Goal: Communication & Community: Share content

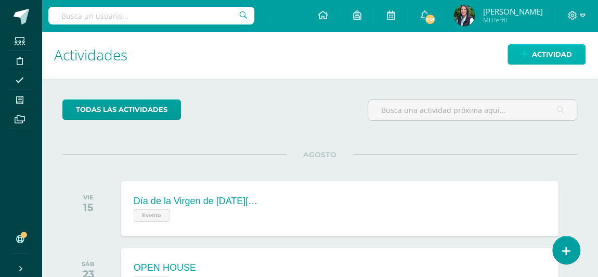
click at [560, 50] on span "Actividad" at bounding box center [552, 54] width 40 height 19
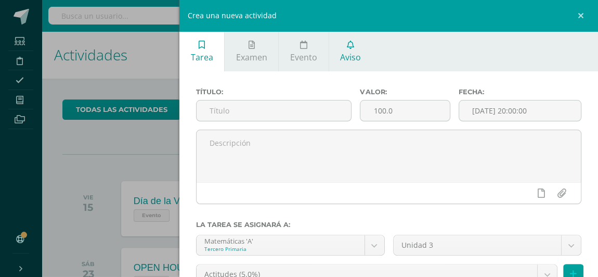
click at [354, 55] on span "Aviso" at bounding box center [350, 56] width 21 height 11
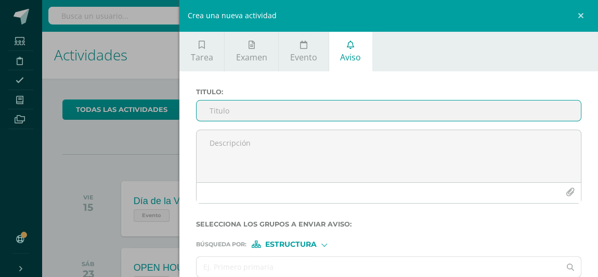
click at [265, 111] on input "Titulo :" at bounding box center [389, 110] width 384 height 20
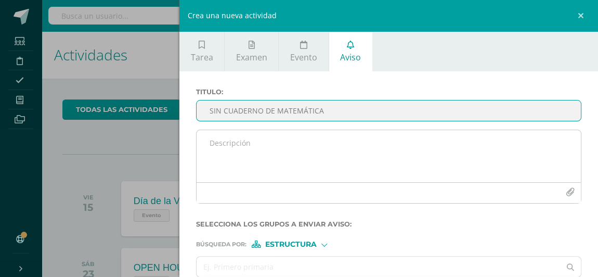
type input "SIN CUADERNO DE MATEMÁTICA"
click at [268, 141] on textarea at bounding box center [389, 156] width 384 height 52
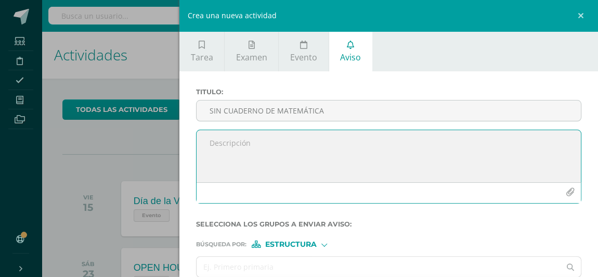
paste textarea "El día [PERSON_NAME][DATE] [PERSON_NAME] se presentó a la clase de matemática s…"
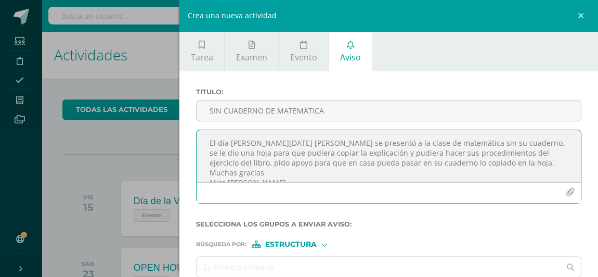
click at [268, 143] on textarea "El día [PERSON_NAME][DATE] [PERSON_NAME] se presentó a la clase de matemática s…" at bounding box center [389, 156] width 384 height 52
drag, startPoint x: 448, startPoint y: 156, endPoint x: 516, endPoint y: 149, distance: 68.0
click at [516, 149] on textarea "El día [PERSON_NAME][DATE] [PERSON_NAME] se presentó a la clase de matemática s…" at bounding box center [389, 156] width 384 height 52
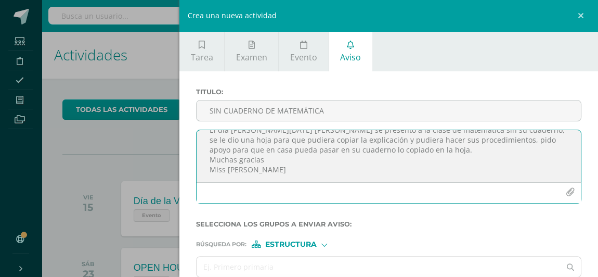
type textarea "El día [PERSON_NAME][DATE] [PERSON_NAME] se presentó a la clase de matemática s…"
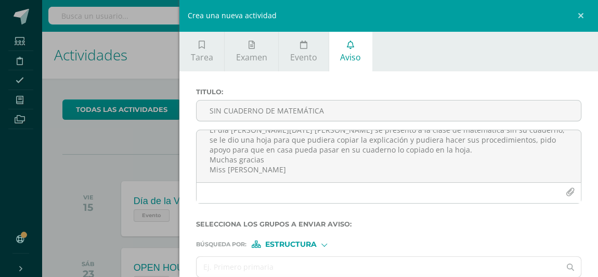
click at [326, 241] on div at bounding box center [324, 244] width 6 height 6
click at [310, 270] on span "Persona" at bounding box center [294, 270] width 37 height 6
click at [312, 265] on input "text" at bounding box center [379, 266] width 364 height 20
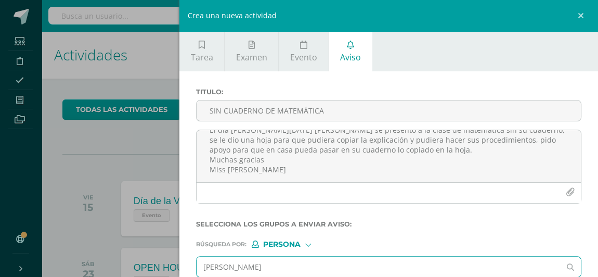
type input "[PERSON_NAME]"
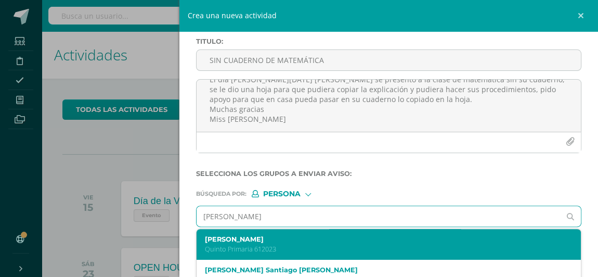
click at [282, 238] on label "[PERSON_NAME]" at bounding box center [380, 239] width 351 height 8
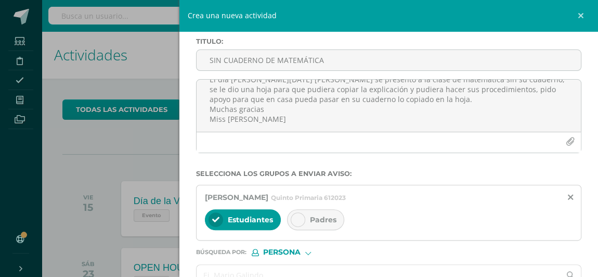
click at [316, 219] on span "Padres" at bounding box center [323, 219] width 27 height 9
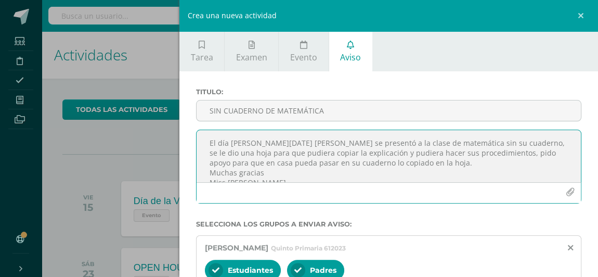
scroll to position [24, 0]
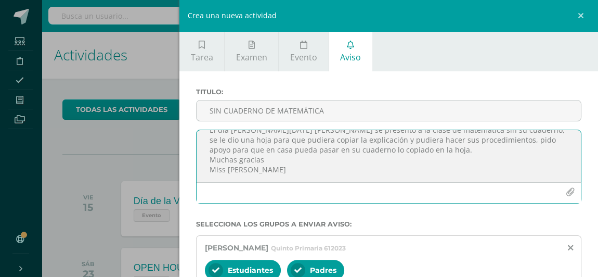
drag, startPoint x: 205, startPoint y: 144, endPoint x: 276, endPoint y: 184, distance: 81.5
click at [276, 184] on div "El día [PERSON_NAME][DATE] [PERSON_NAME] se presentó a la clase de matemática s…" at bounding box center [388, 167] width 385 height 74
click at [317, 157] on textarea "El día [PERSON_NAME][DATE] [PERSON_NAME] se presentó a la clase de matemática s…" at bounding box center [389, 156] width 384 height 52
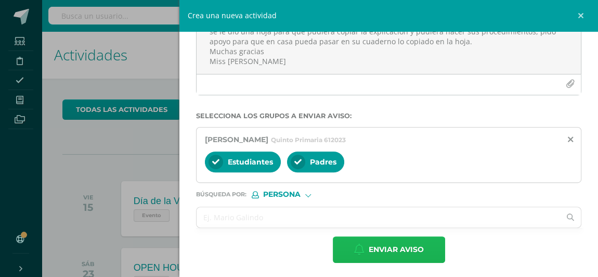
click at [370, 242] on span "Enviar aviso" at bounding box center [396, 249] width 55 height 25
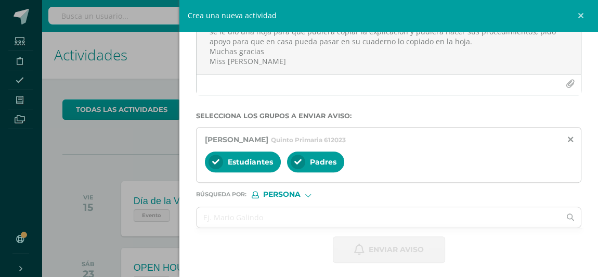
scroll to position [50, 0]
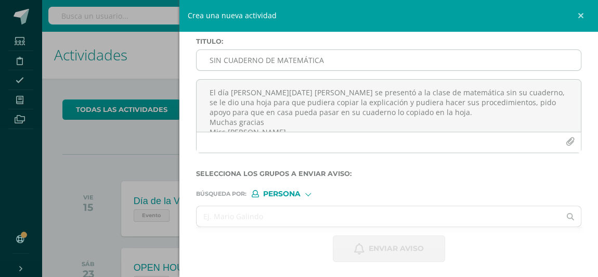
click at [241, 57] on input "SIN CUADERNO DE MATEMÁTICA" at bounding box center [389, 60] width 384 height 20
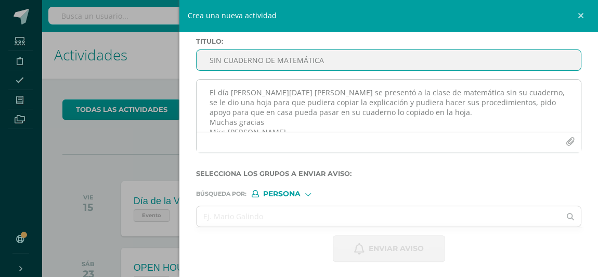
type input "SIN CUADERNO DE MATEMÁTICA"
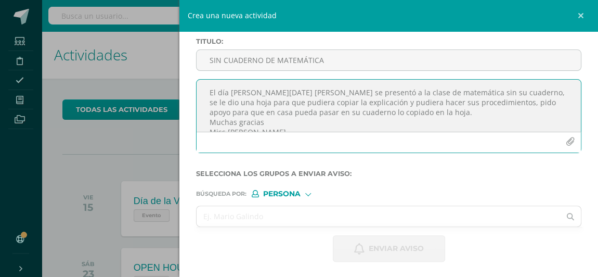
click at [235, 101] on textarea "El día [PERSON_NAME][DATE] [PERSON_NAME] se presentó a la clase de matemática s…" at bounding box center [389, 106] width 384 height 52
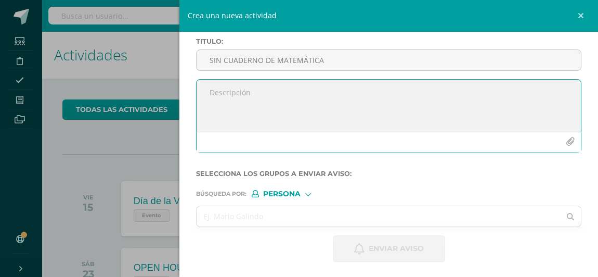
paste textarea "El día [PERSON_NAME][DATE] [PERSON_NAME] se presentó a la clase de matemática s…"
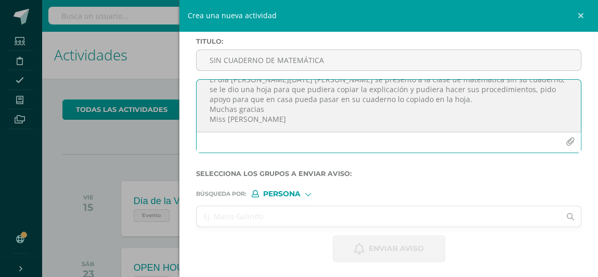
scroll to position [0, 0]
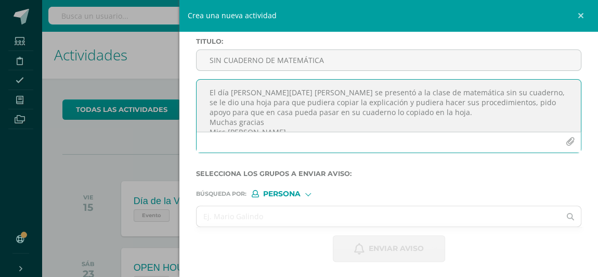
click at [282, 93] on textarea "El día [PERSON_NAME][DATE] [PERSON_NAME] se presentó a la clase de matemática s…" at bounding box center [389, 106] width 384 height 52
type textarea "El día [PERSON_NAME][DATE] se presentó a la clase de matemática sin su cuaderno…"
click at [278, 213] on input "text" at bounding box center [379, 216] width 364 height 20
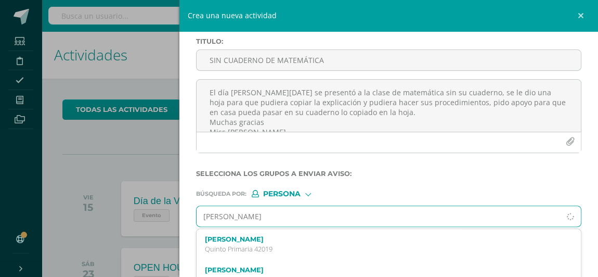
type input "[PERSON_NAME]"
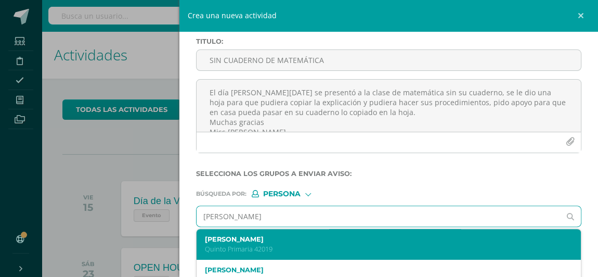
click at [284, 244] on p "Quinto Primaria 42019" at bounding box center [380, 248] width 351 height 9
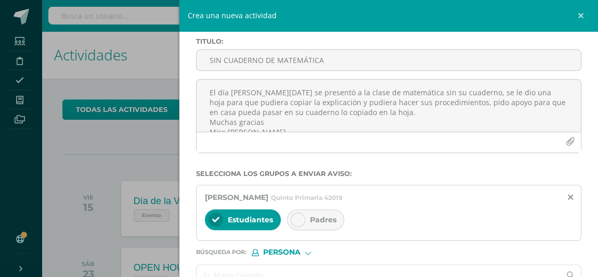
click at [297, 220] on icon at bounding box center [297, 219] width 7 height 7
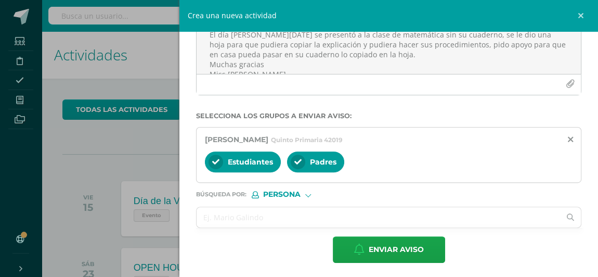
scroll to position [189, 0]
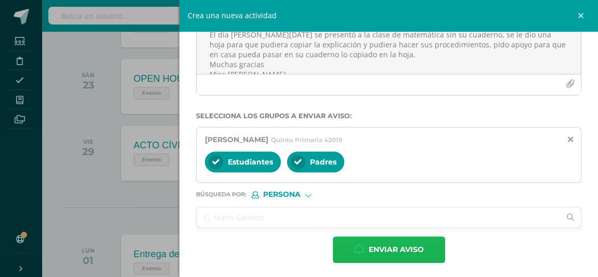
click at [387, 248] on span "Enviar aviso" at bounding box center [396, 249] width 55 height 25
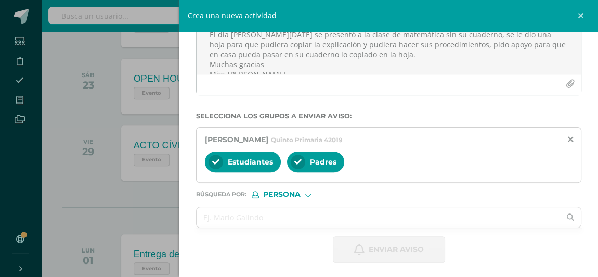
scroll to position [50, 0]
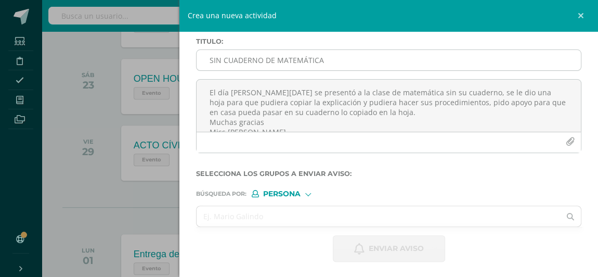
click at [268, 56] on input "SIN CUADERNO DE MATEMÁTICA" at bounding box center [389, 60] width 384 height 20
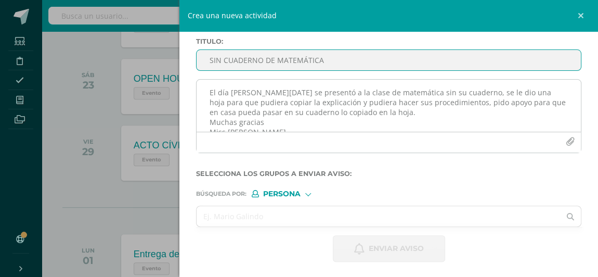
type input "SIN CUADERNO DE MATEMÁTICA"
click at [287, 91] on textarea "El día [PERSON_NAME][DATE] se presentó a la clase de matemática sin su cuaderno…" at bounding box center [389, 106] width 384 height 52
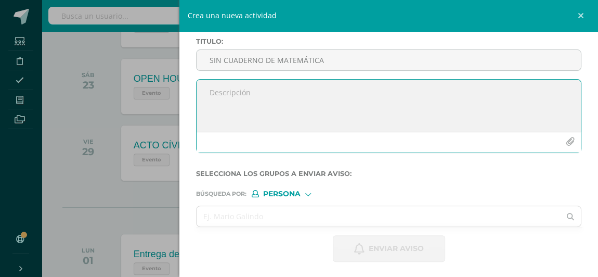
paste textarea "El día [PERSON_NAME][DATE] [PERSON_NAME] se presentó a la clase de matemática s…"
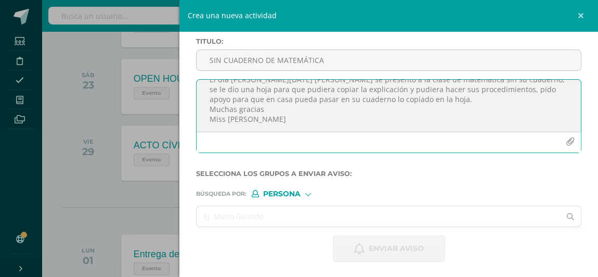
scroll to position [0, 0]
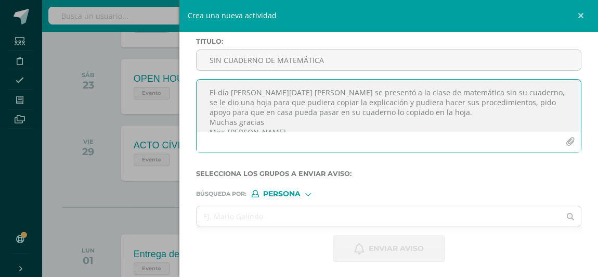
drag, startPoint x: 283, startPoint y: 92, endPoint x: 253, endPoint y: 93, distance: 30.2
click at [253, 93] on textarea "El día [PERSON_NAME][DATE] [PERSON_NAME] se presentó a la clase de matemática s…" at bounding box center [389, 106] width 384 height 52
type textarea "El día [PERSON_NAME][DATE] [PERSON_NAME] se presentó a la clase de matemática s…"
click at [285, 212] on input "text" at bounding box center [379, 216] width 364 height 20
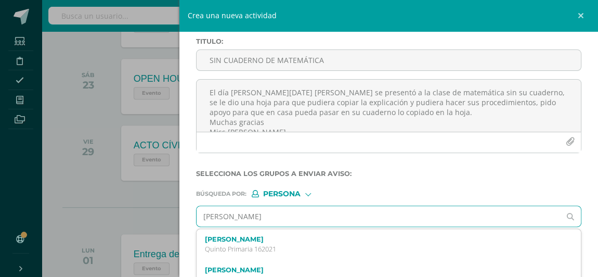
type input "[PERSON_NAME]"
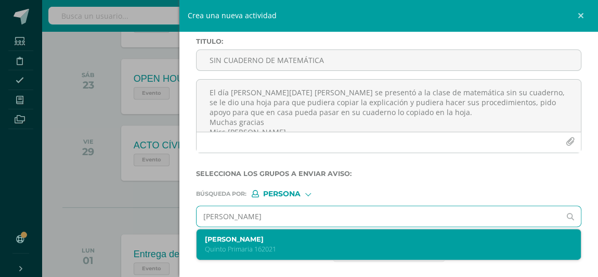
click at [275, 239] on label "[PERSON_NAME]" at bounding box center [380, 239] width 351 height 8
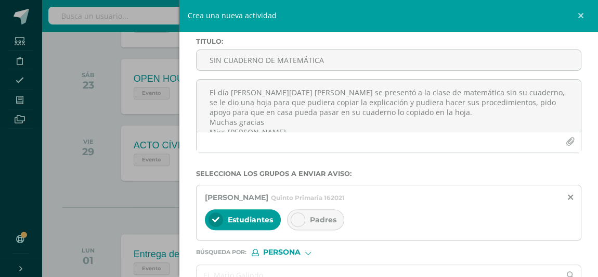
click at [300, 218] on icon at bounding box center [297, 219] width 7 height 7
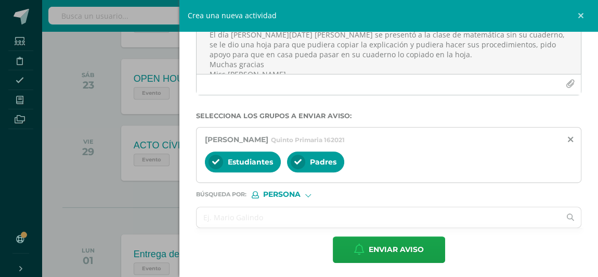
scroll to position [331, 0]
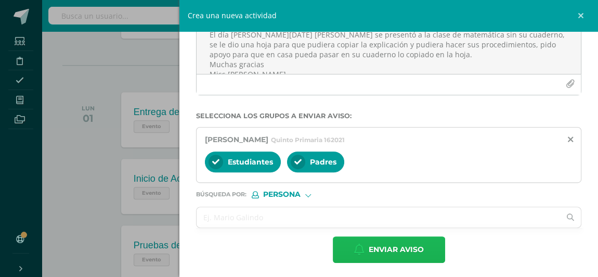
click at [387, 246] on span "Enviar aviso" at bounding box center [396, 249] width 55 height 25
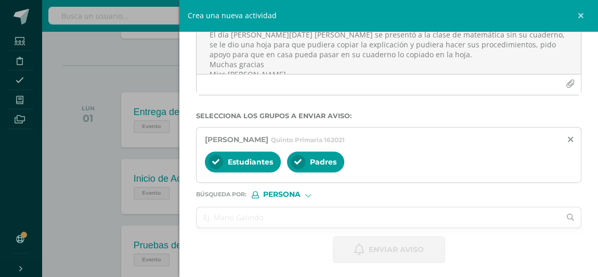
scroll to position [50, 0]
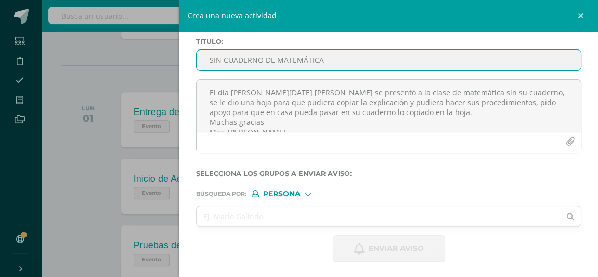
click at [234, 61] on input "SIN CUADERNO DE MATEMÁTICA" at bounding box center [389, 60] width 384 height 20
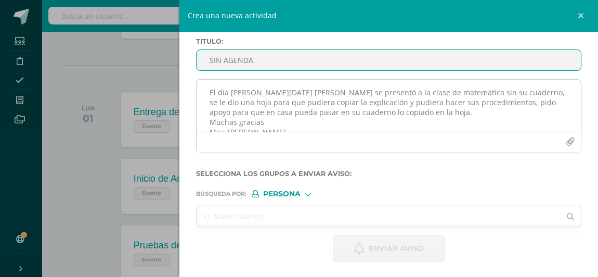
type input "SIN AGENDA"
click at [237, 96] on textarea "El día [PERSON_NAME][DATE] [PERSON_NAME] se presentó a la clase de matemática s…" at bounding box center [389, 106] width 384 height 52
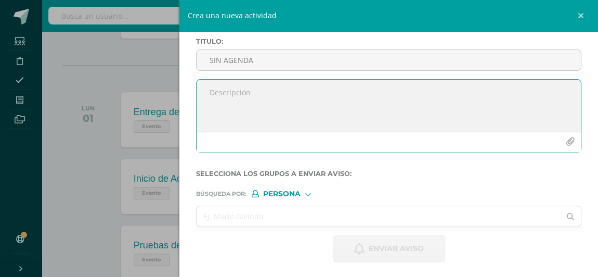
paste textarea "Buenos días, esperando que se encuentren muy bien, informo que el día [PERSON_N…"
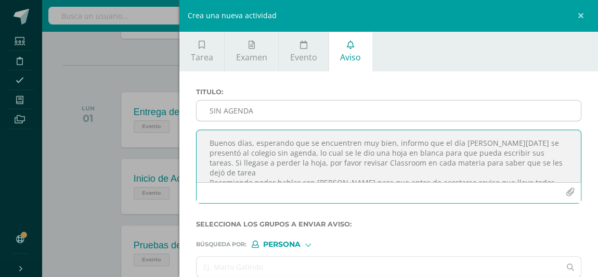
scroll to position [236, 0]
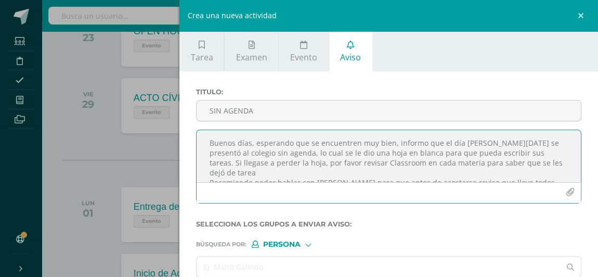
click at [494, 141] on textarea "Buenos días, esperando que se encuentren muy bien, informo que el día [PERSON_N…" at bounding box center [389, 156] width 384 height 52
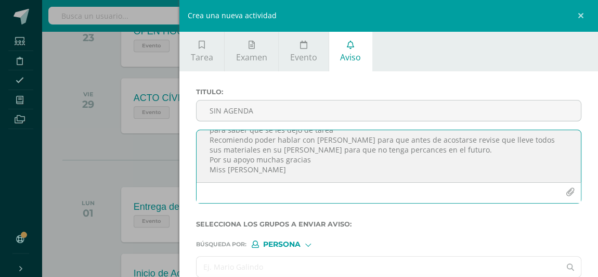
type textarea "Buenos días, esperando que se encuentren muy bien, informo que el día [PERSON_N…"
click at [295, 265] on input "text" at bounding box center [379, 266] width 364 height 20
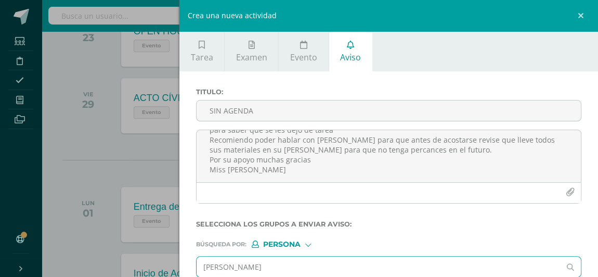
type input "[PERSON_NAME]"
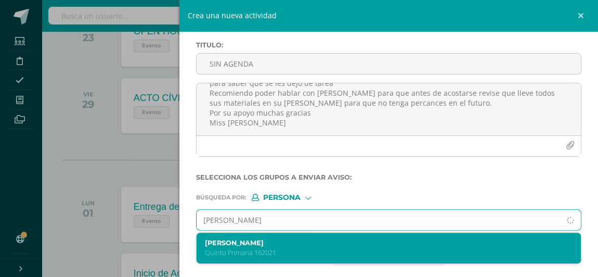
scroll to position [50, 0]
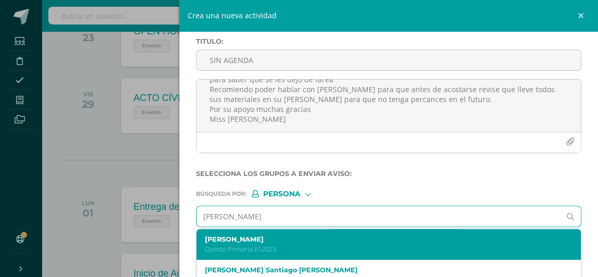
click at [268, 241] on div "[PERSON_NAME] Primaria 612023" at bounding box center [380, 244] width 351 height 18
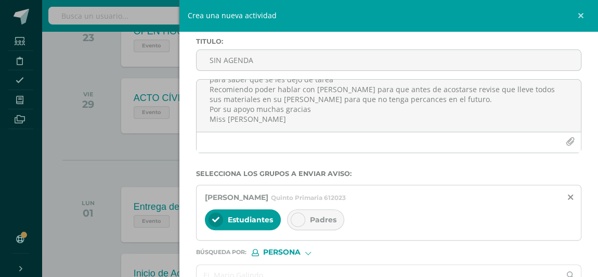
click at [314, 216] on span "Padres" at bounding box center [323, 219] width 27 height 9
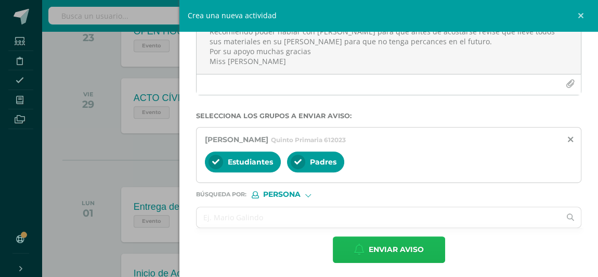
click at [384, 247] on span "Enviar aviso" at bounding box center [396, 249] width 55 height 25
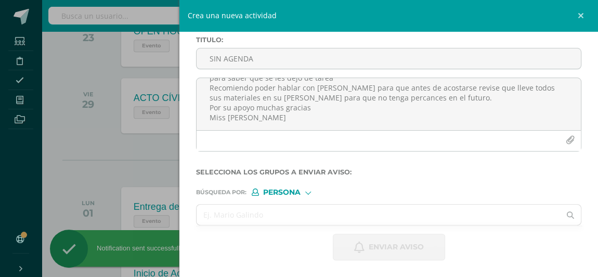
scroll to position [50, 0]
